Goal: Task Accomplishment & Management: Manage account settings

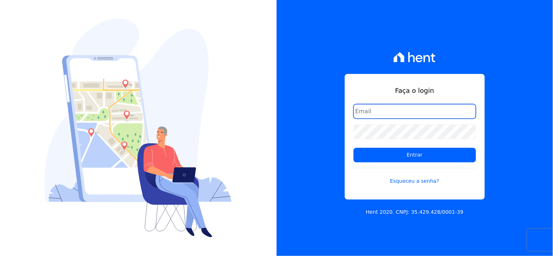
click at [395, 114] on input "email" at bounding box center [414, 111] width 122 height 15
type input "[EMAIL_ADDRESS][DOMAIN_NAME]"
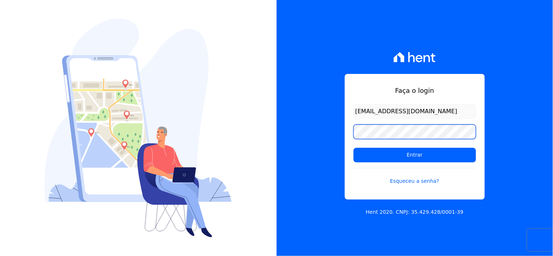
click at [353, 148] on input "Entrar" at bounding box center [414, 155] width 122 height 15
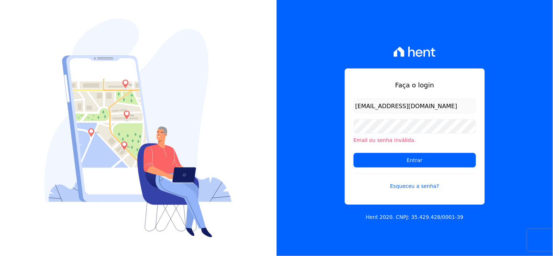
type input "[EMAIL_ADDRESS][DOMAIN_NAME]"
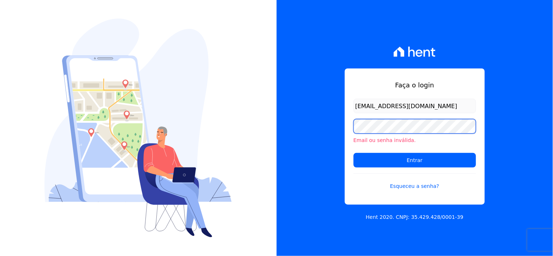
click at [353, 153] on input "Entrar" at bounding box center [414, 160] width 122 height 15
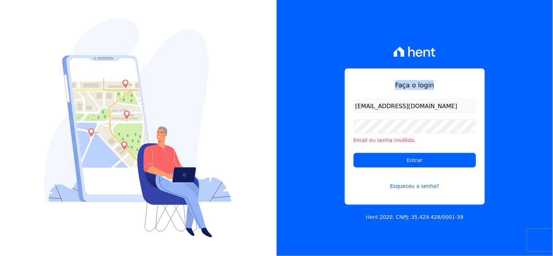
drag, startPoint x: 450, startPoint y: 23, endPoint x: 452, endPoint y: 53, distance: 30.3
click at [452, 56] on div "Faça o login [EMAIL_ADDRESS][DOMAIN_NAME] Email ou senha inválida. Entrar Esque…" at bounding box center [414, 128] width 276 height 256
